Goal: Transaction & Acquisition: Subscribe to service/newsletter

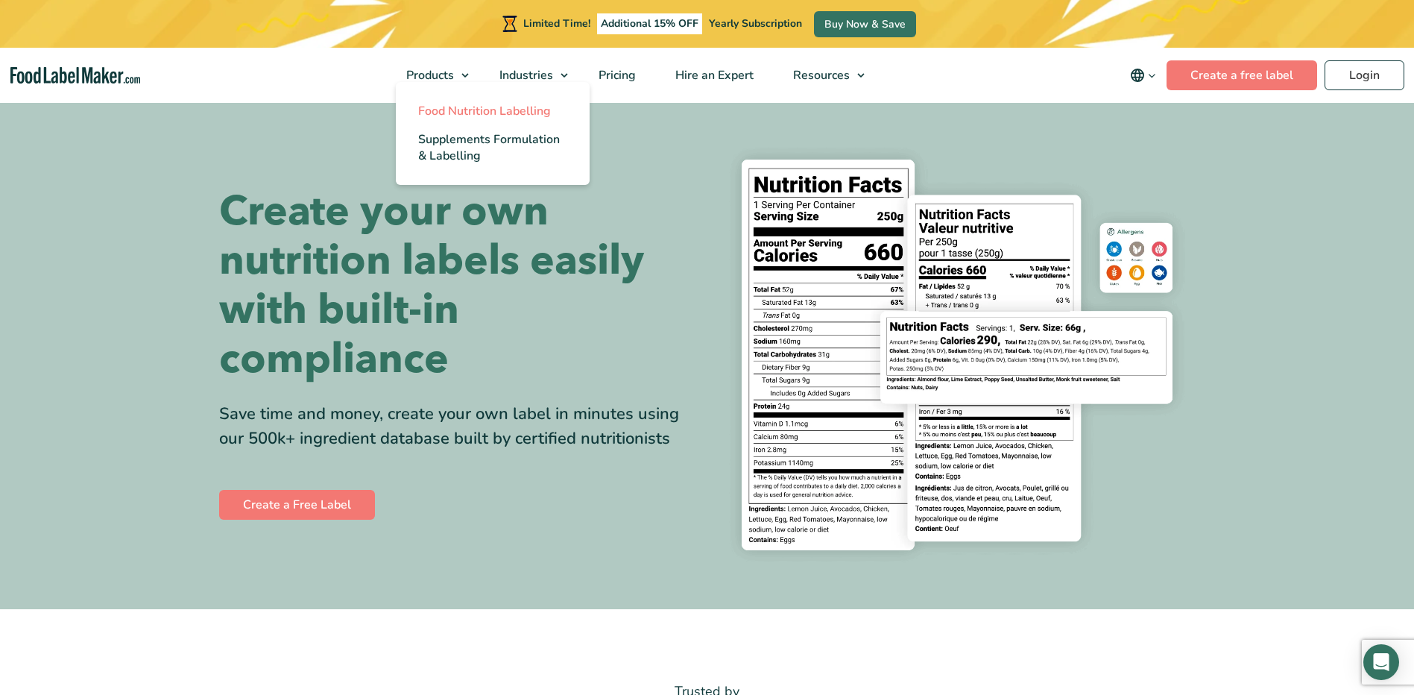
click at [469, 108] on span "Food Nutrition Labelling" at bounding box center [484, 111] width 133 height 16
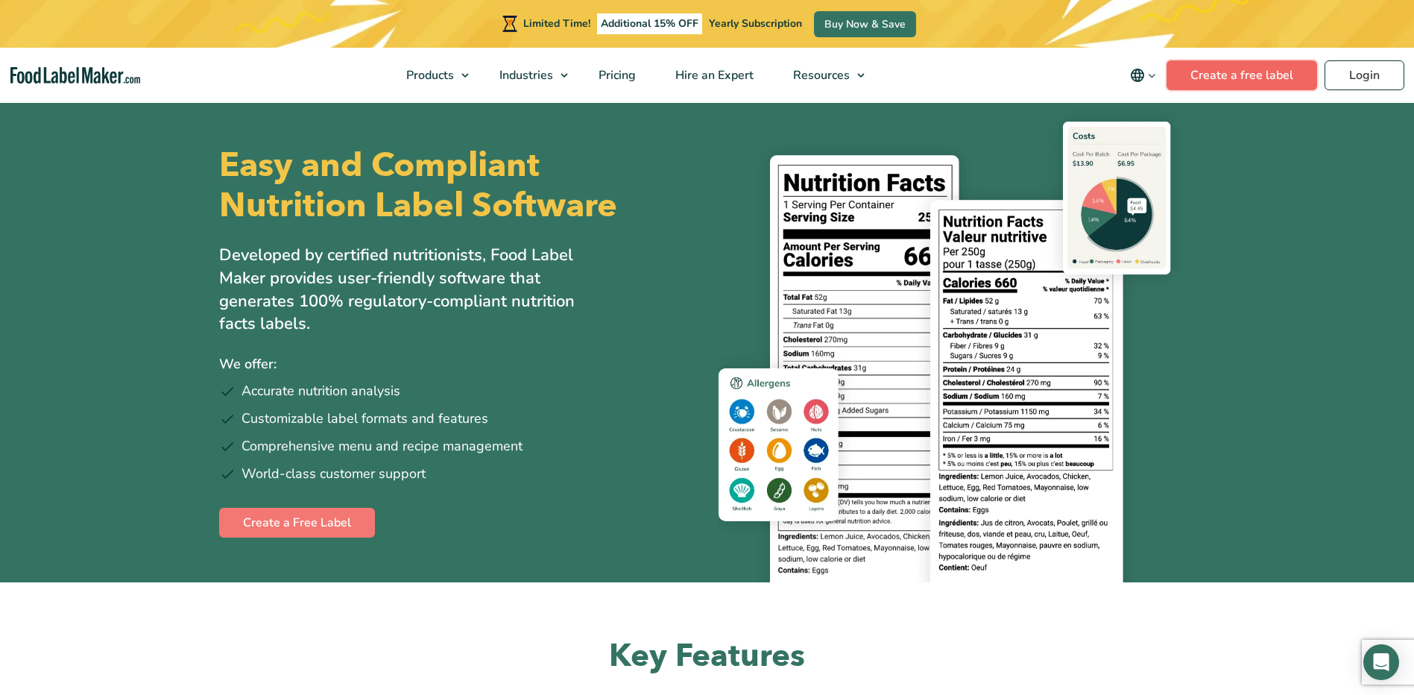
click at [1244, 75] on link "Create a free label" at bounding box center [1241, 75] width 151 height 30
